Goal: Navigation & Orientation: Find specific page/section

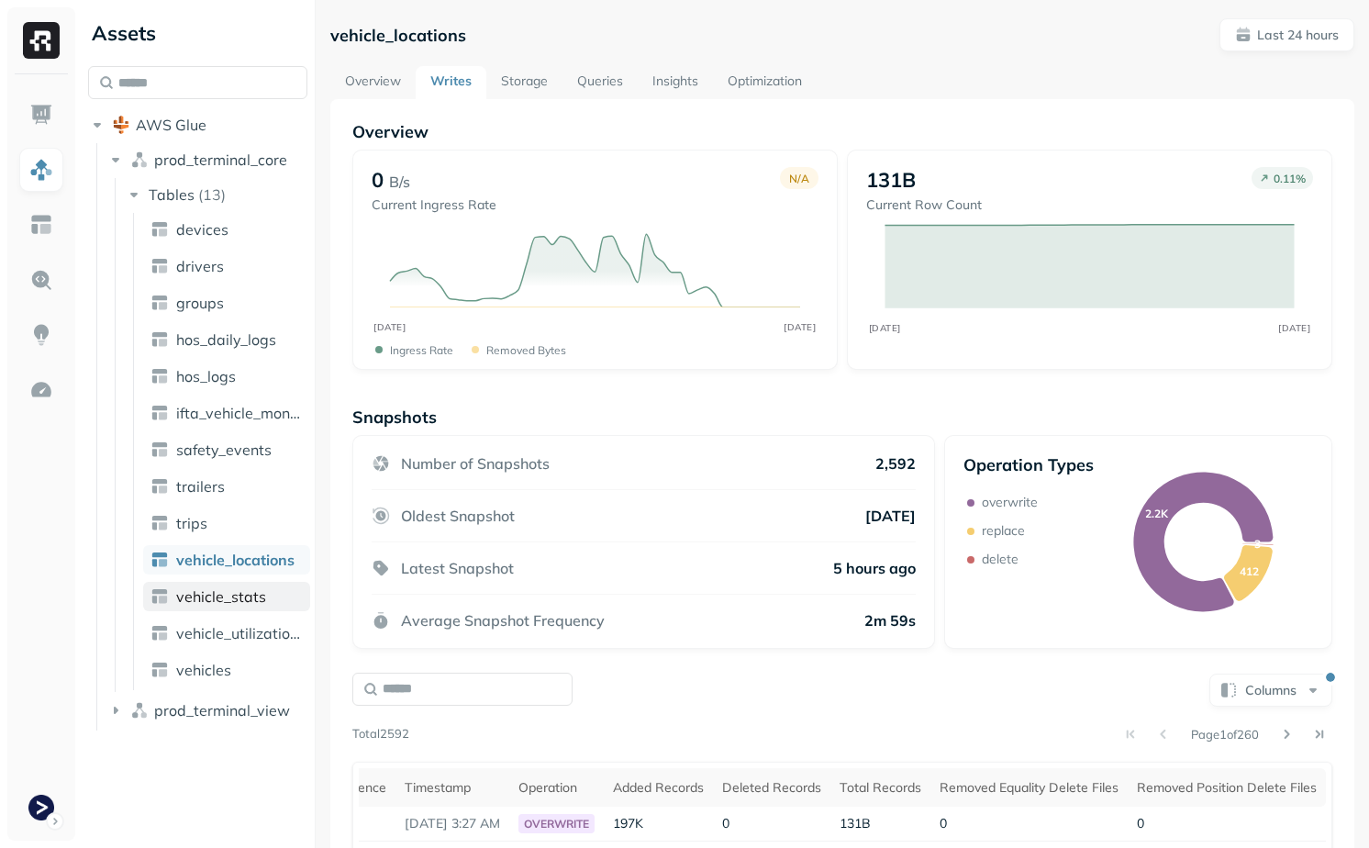
click at [227, 600] on span "vehicle_stats" at bounding box center [221, 596] width 90 height 18
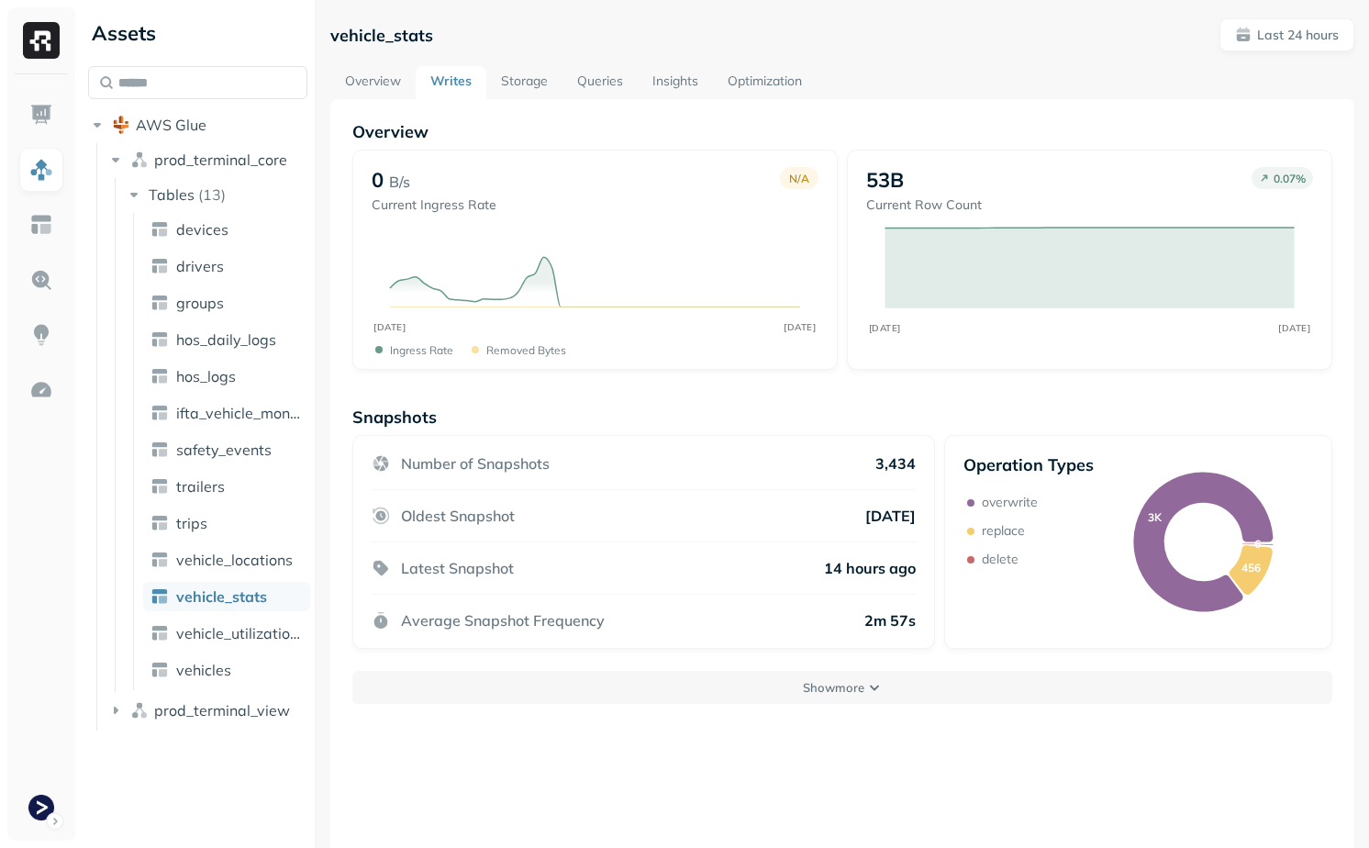
scroll to position [99, 0]
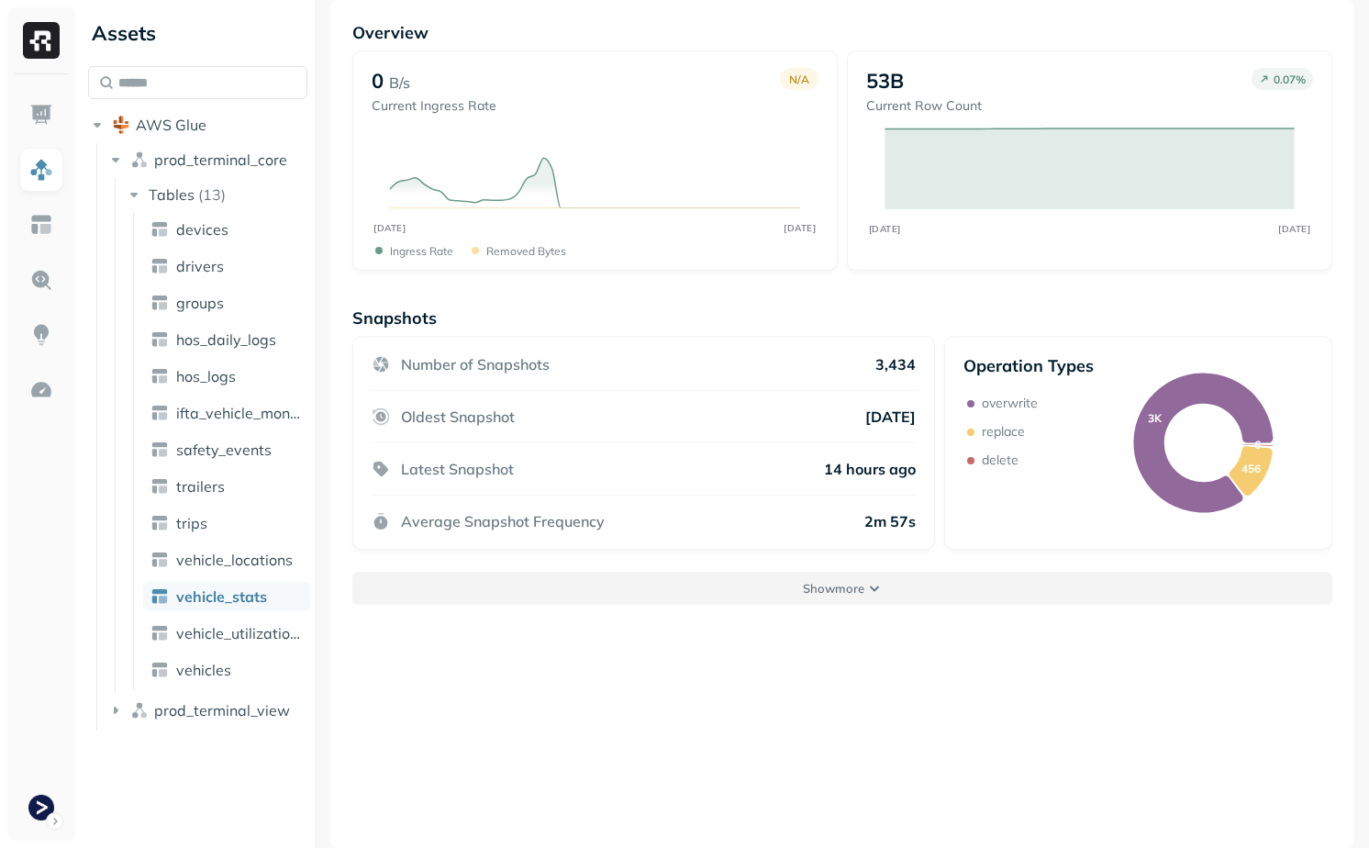
click at [755, 602] on button "Show more" at bounding box center [842, 588] width 980 height 33
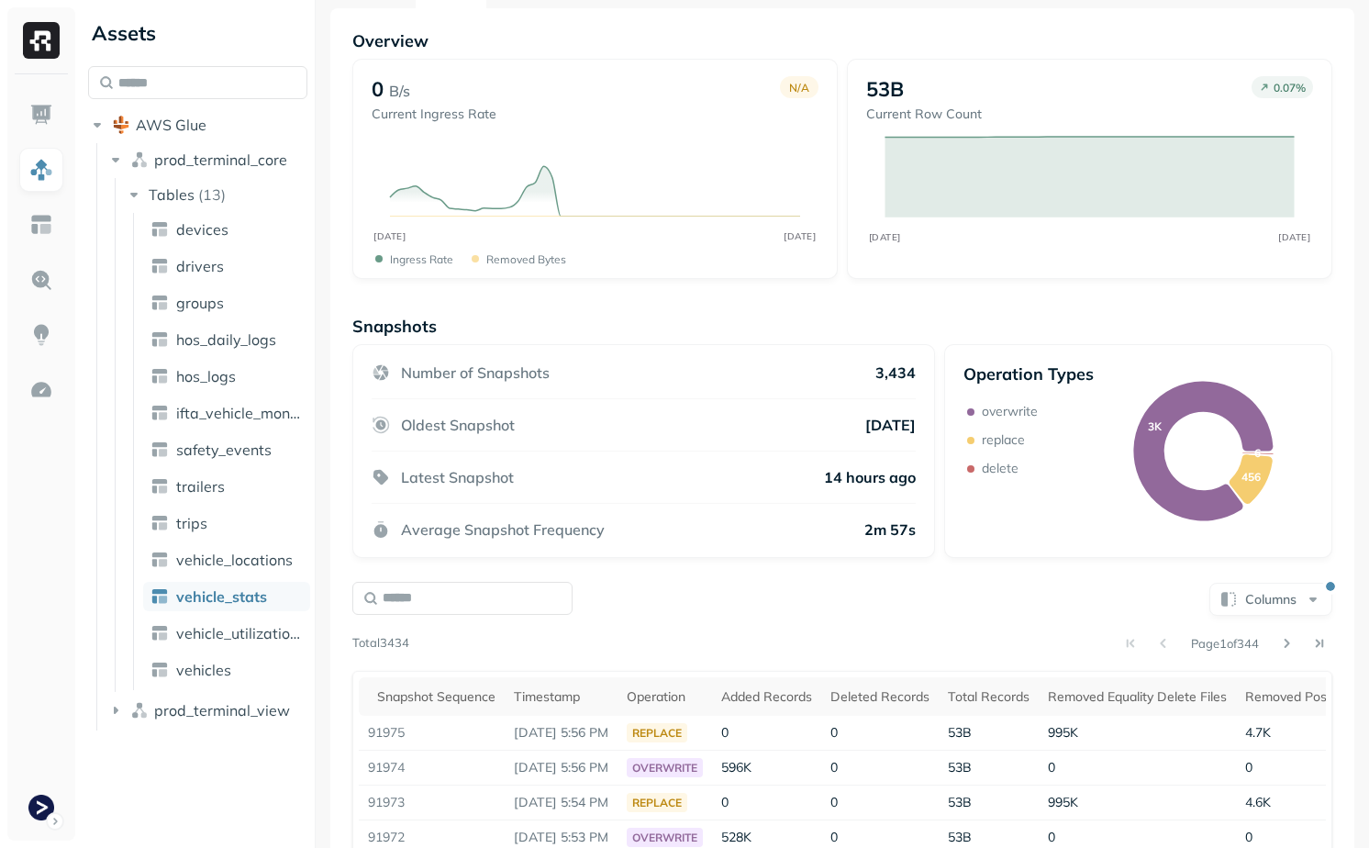
scroll to position [0, 0]
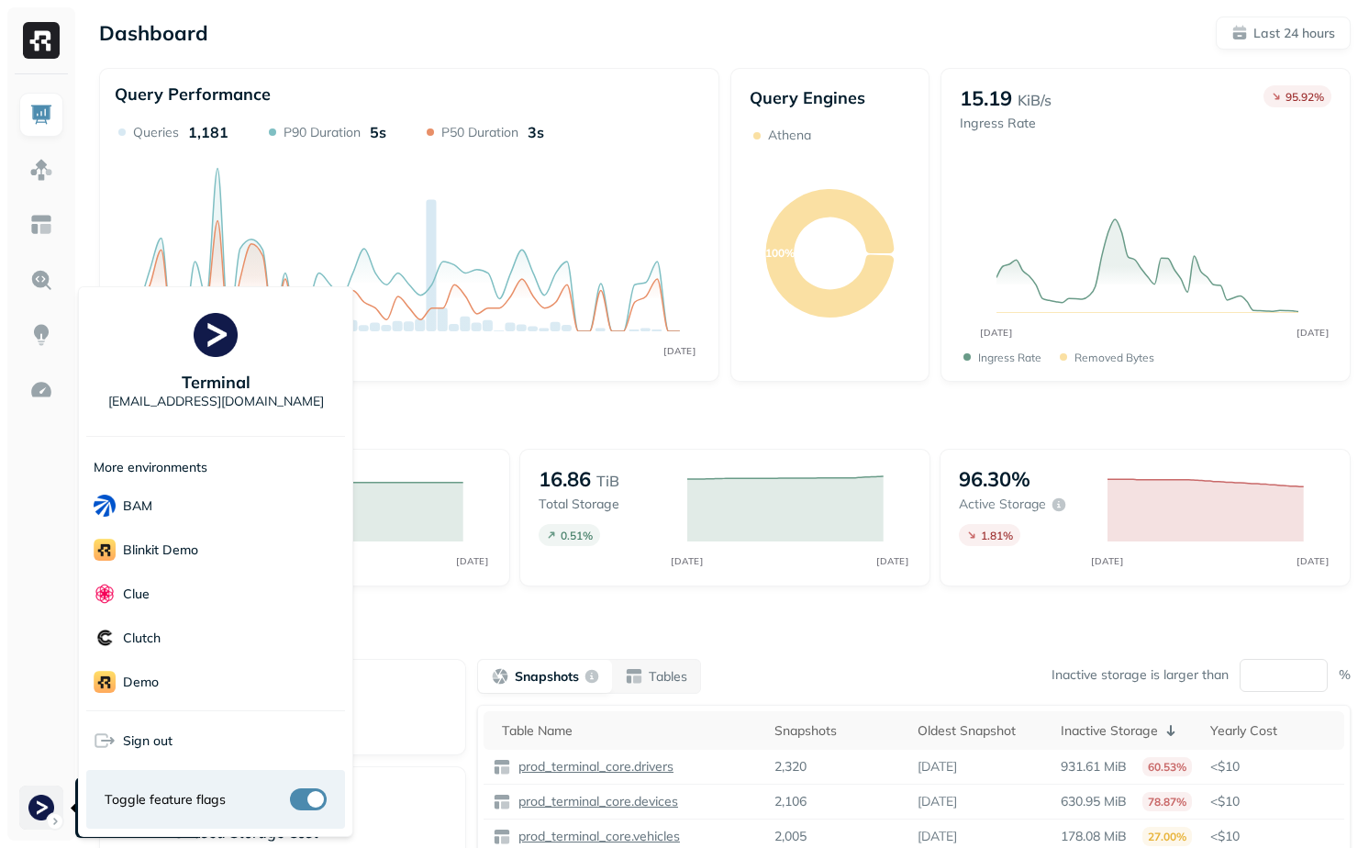
click at [39, 804] on html "Dashboard Last 24 hours Query Performance SEP [DATE] Queries 1,181 P90 Duration…" at bounding box center [684, 510] width 1369 height 1021
click at [172, 690] on div "Voodoo" at bounding box center [215, 684] width 259 height 44
